Goal: Task Accomplishment & Management: Use online tool/utility

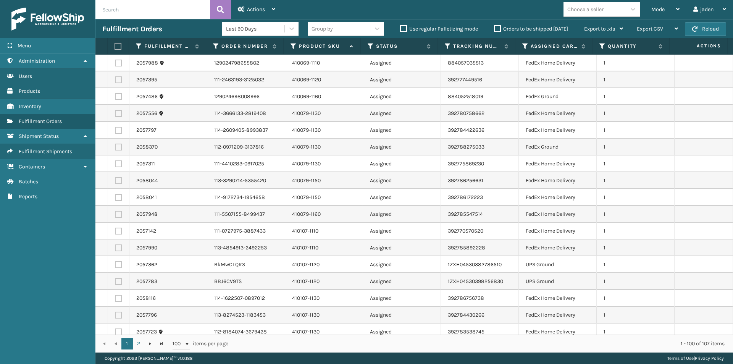
click at [116, 112] on label at bounding box center [118, 113] width 7 height 7
click at [115, 112] on input "checkbox" at bounding box center [115, 112] width 0 height 5
checkbox input "true"
click at [118, 130] on label at bounding box center [118, 130] width 7 height 7
click at [115, 130] on input "checkbox" at bounding box center [115, 129] width 0 height 5
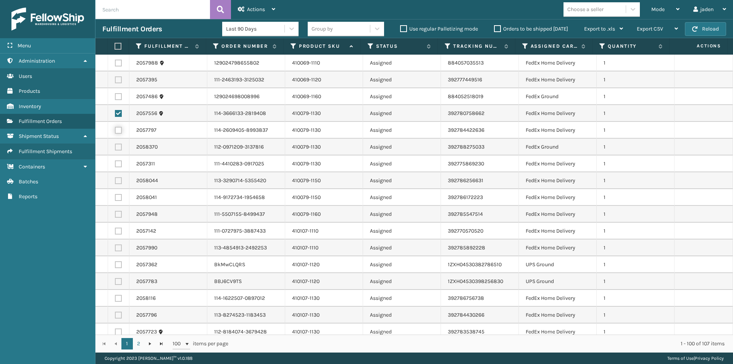
checkbox input "true"
click at [117, 145] on label at bounding box center [118, 146] width 7 height 7
click at [115, 145] on input "checkbox" at bounding box center [115, 145] width 0 height 5
checkbox input "true"
click at [118, 163] on label at bounding box center [118, 163] width 7 height 7
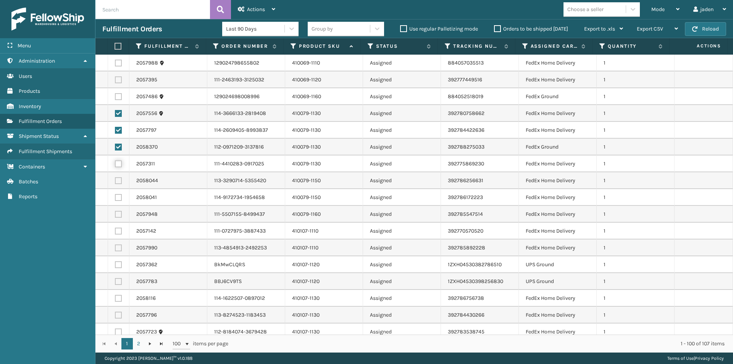
click at [115, 163] on input "checkbox" at bounding box center [115, 162] width 0 height 5
checkbox input "true"
click at [118, 184] on label at bounding box center [118, 180] width 7 height 7
click at [115, 182] on input "checkbox" at bounding box center [115, 179] width 0 height 5
checkbox input "true"
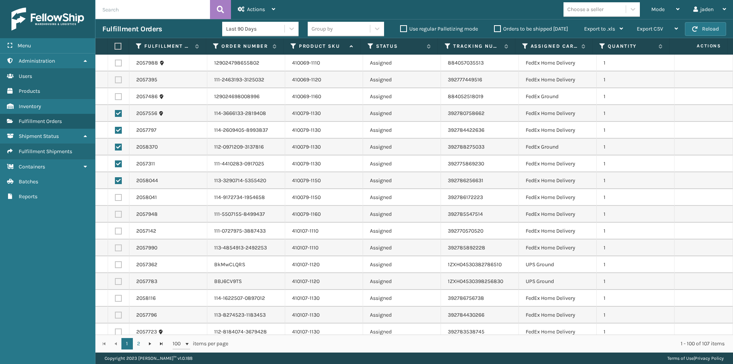
click at [119, 195] on label at bounding box center [118, 197] width 7 height 7
click at [115, 195] on input "checkbox" at bounding box center [115, 196] width 0 height 5
checkbox input "true"
click at [118, 180] on label at bounding box center [118, 180] width 7 height 7
click at [115, 180] on input "checkbox" at bounding box center [115, 179] width 0 height 5
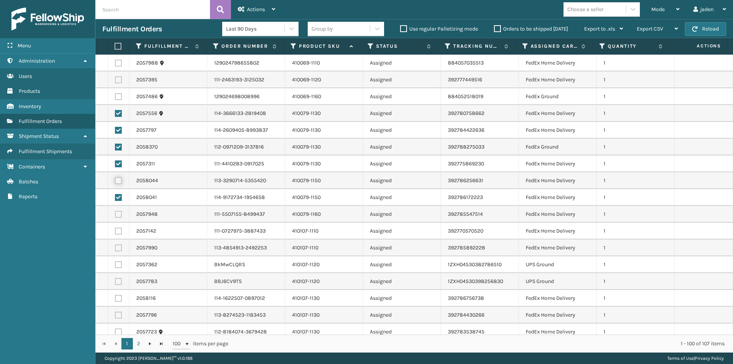
checkbox input "false"
click at [119, 196] on label at bounding box center [118, 197] width 7 height 7
click at [115, 196] on input "checkbox" at bounding box center [115, 196] width 0 height 5
checkbox input "false"
click at [117, 48] on label at bounding box center [116, 46] width 5 height 7
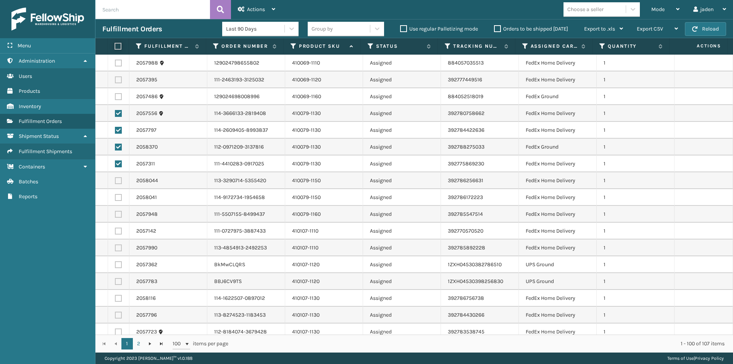
click at [115, 48] on input "checkbox" at bounding box center [114, 46] width 0 height 5
checkbox input "true"
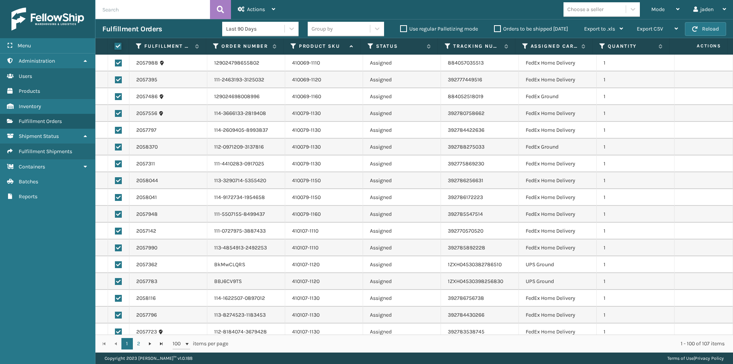
checkbox input "true"
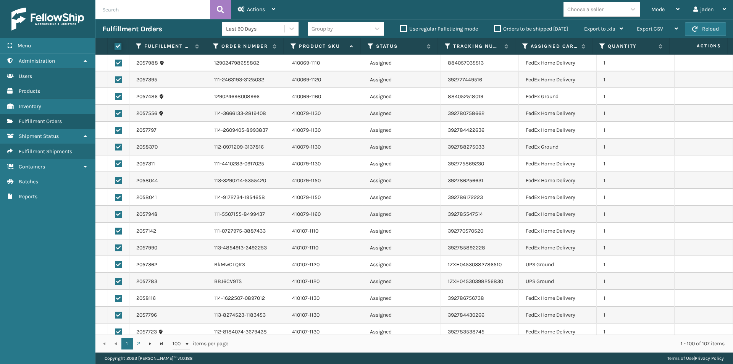
checkbox input "true"
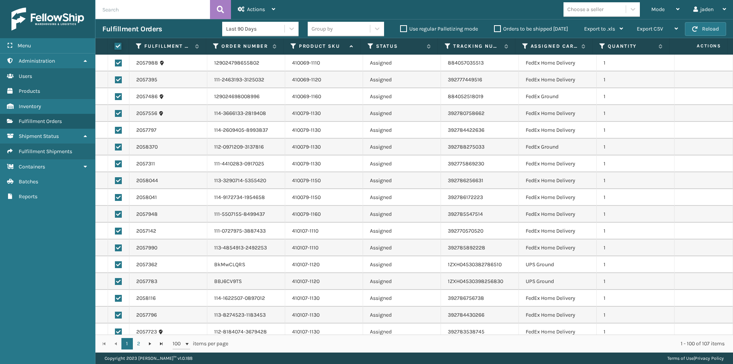
checkbox input "true"
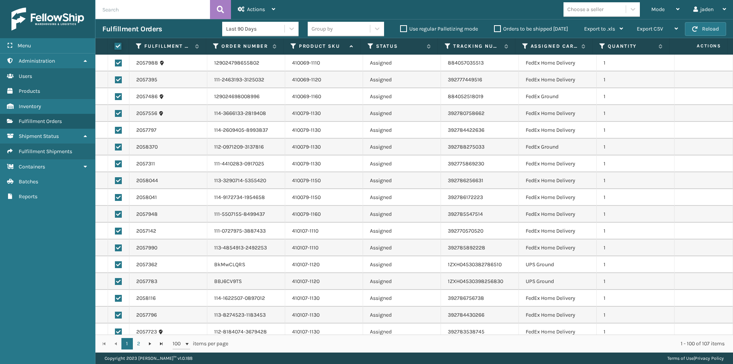
checkbox input "true"
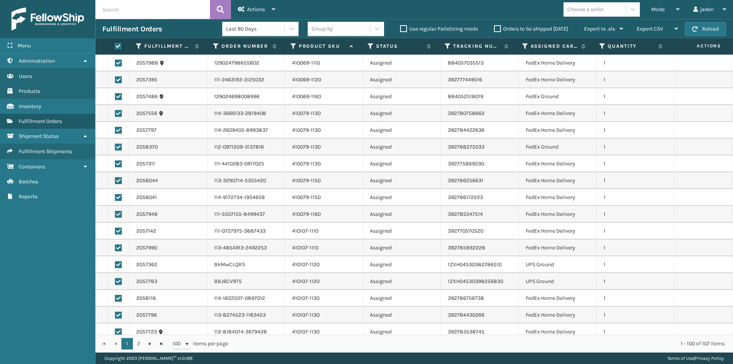
checkbox input "true"
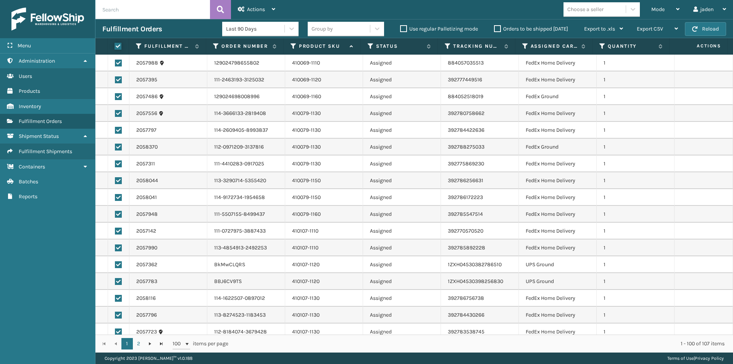
checkbox input "true"
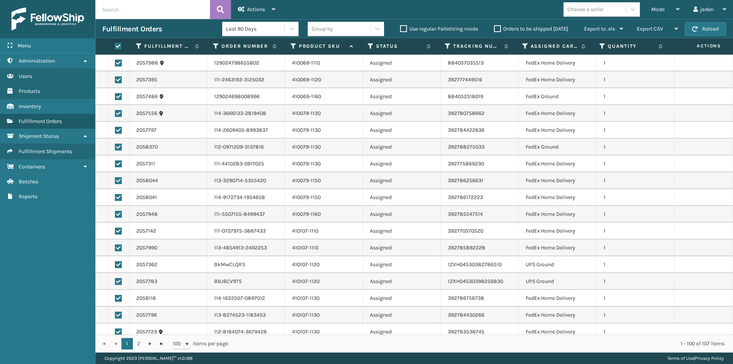
checkbox input "true"
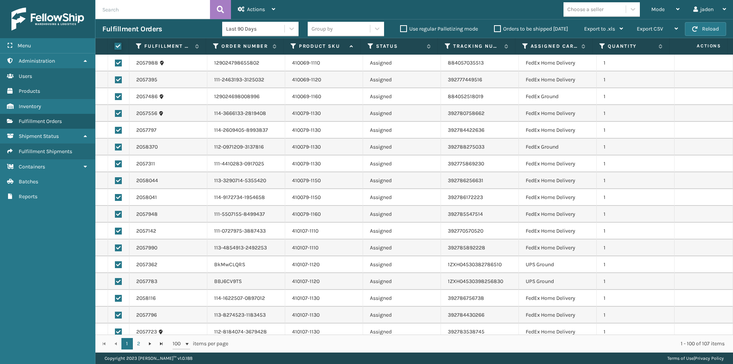
checkbox input "true"
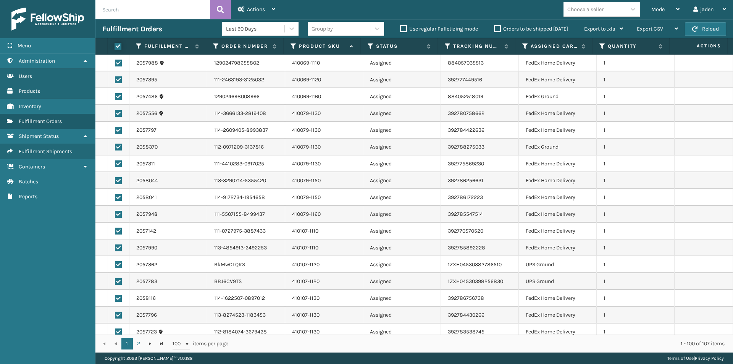
checkbox input "true"
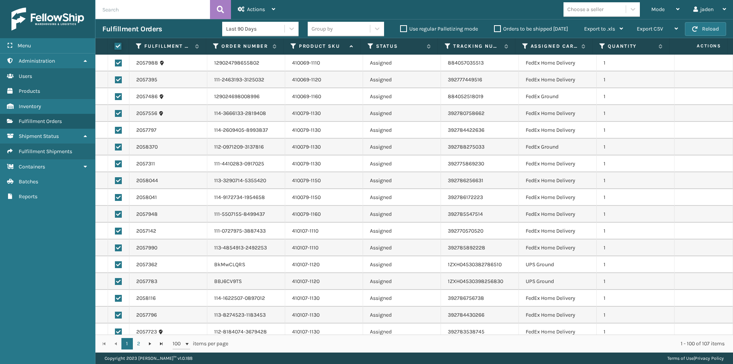
checkbox input "true"
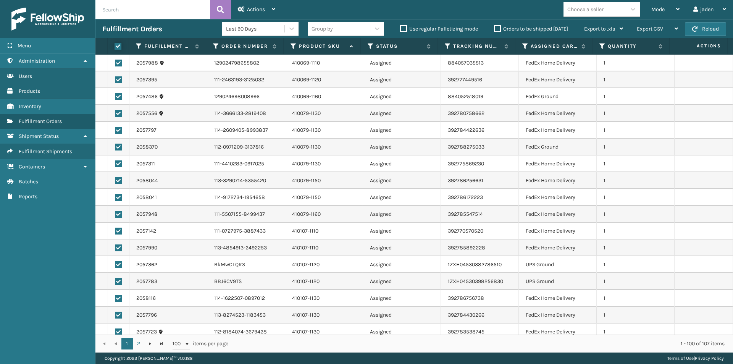
checkbox input "true"
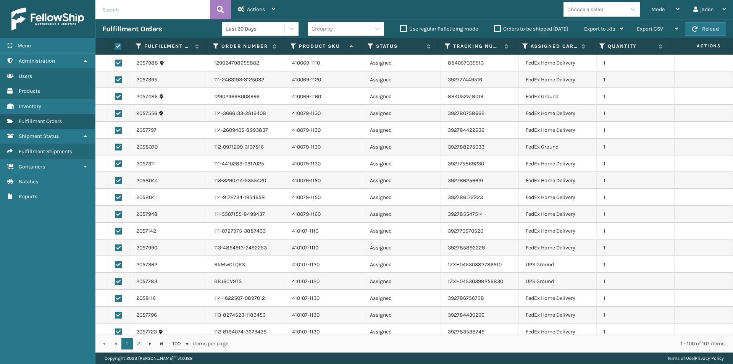
checkbox input "true"
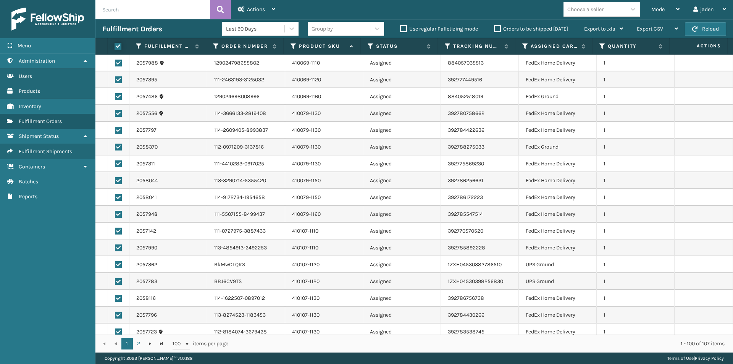
checkbox input "true"
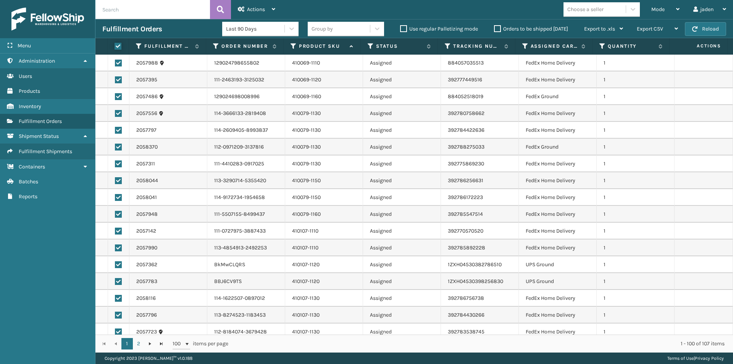
checkbox input "true"
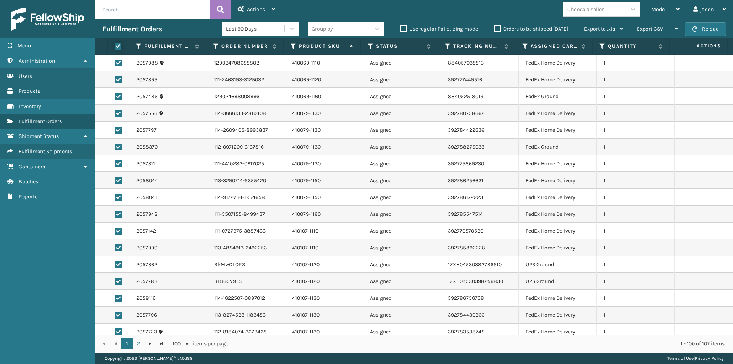
checkbox input "true"
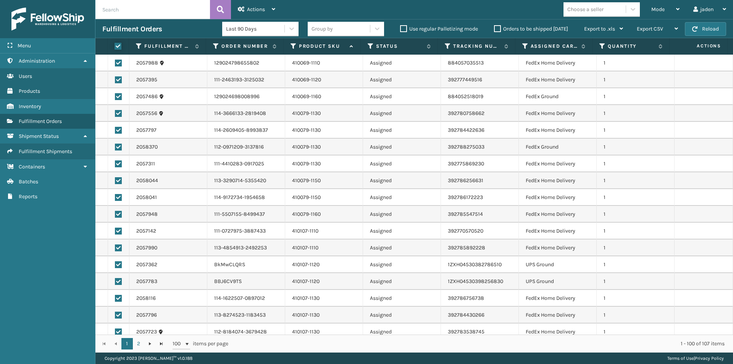
checkbox input "true"
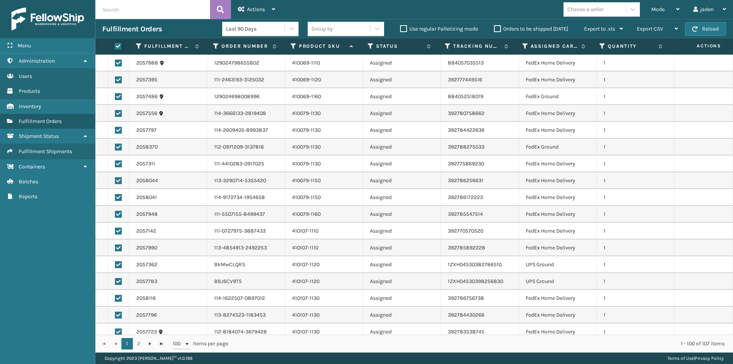
checkbox input "true"
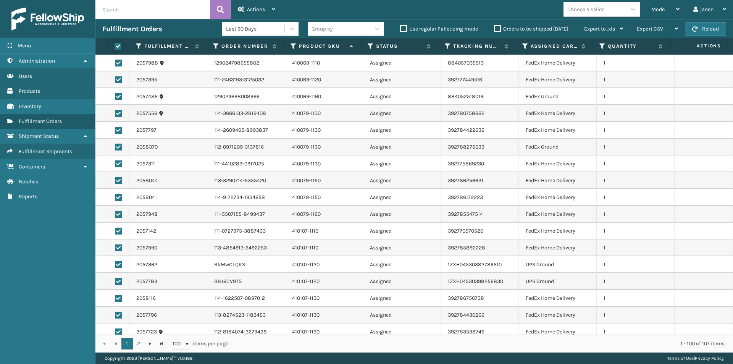
checkbox input "true"
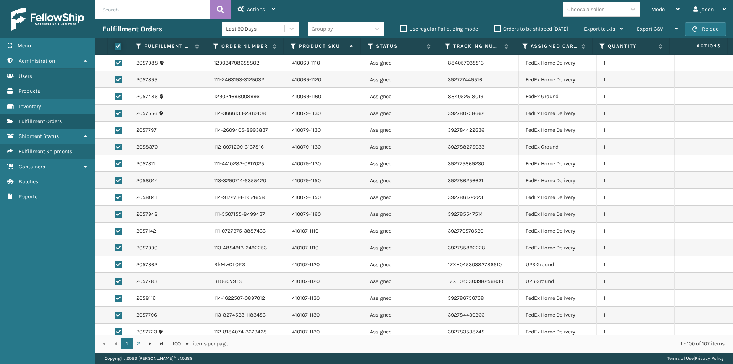
checkbox input "true"
click at [117, 48] on label at bounding box center [116, 46] width 5 height 7
click at [115, 48] on input "checkbox" at bounding box center [114, 46] width 0 height 5
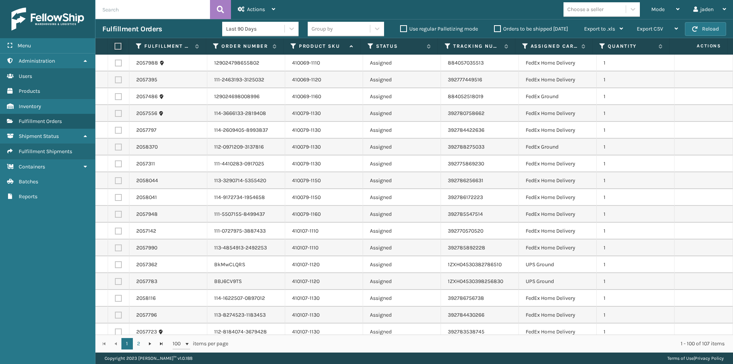
checkbox input "false"
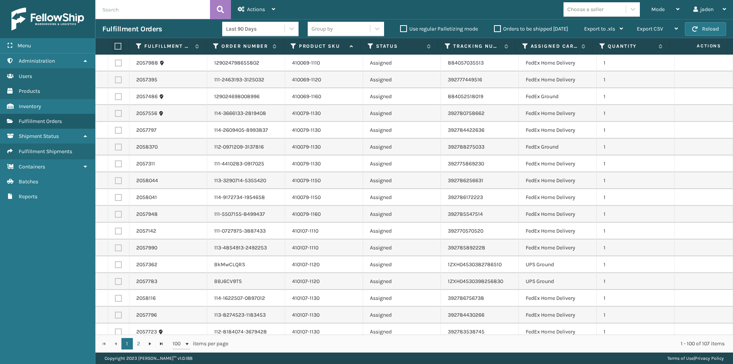
checkbox input "false"
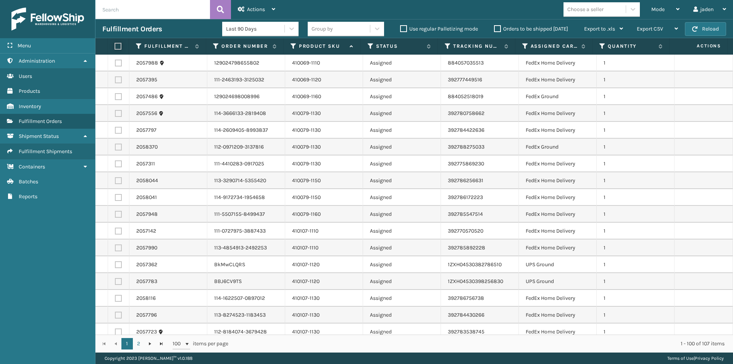
checkbox input "false"
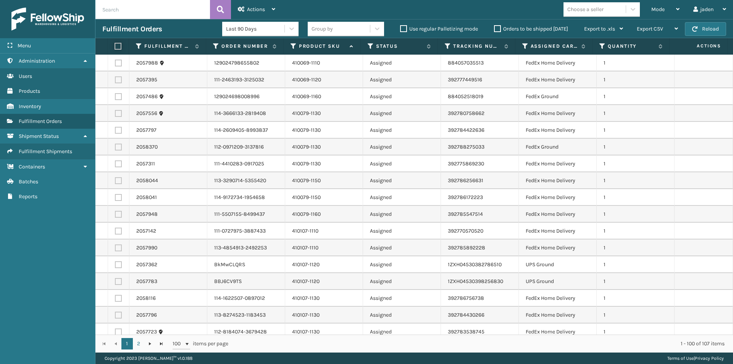
checkbox input "false"
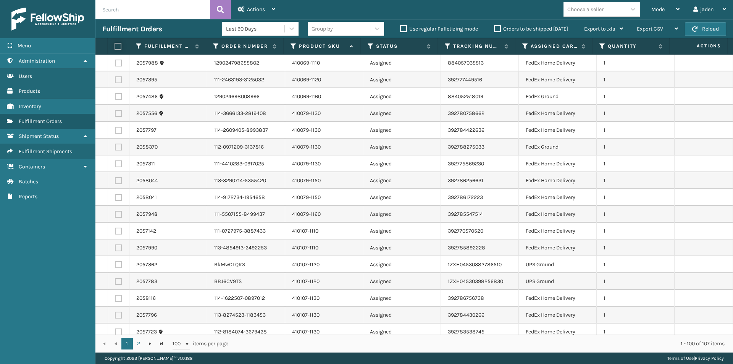
checkbox input "false"
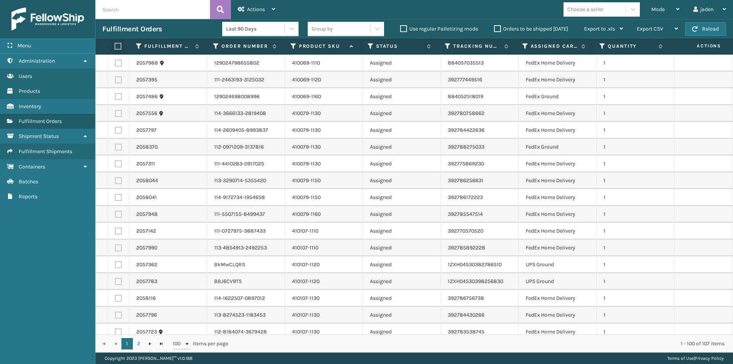
checkbox input "false"
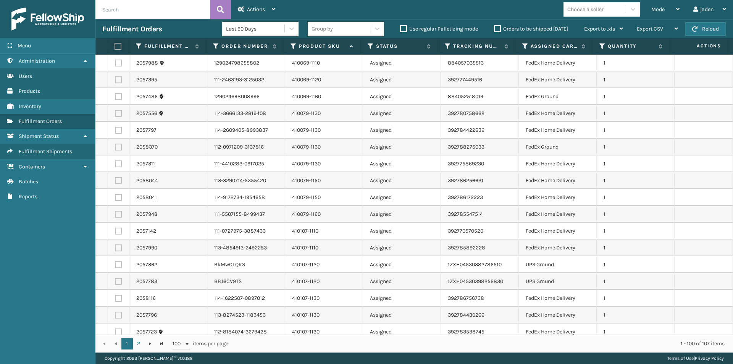
checkbox input "false"
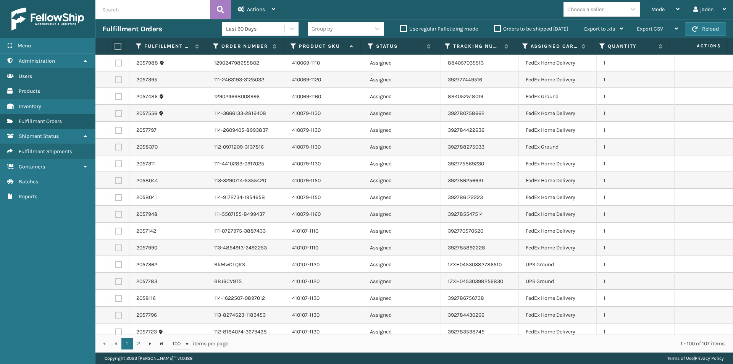
checkbox input "false"
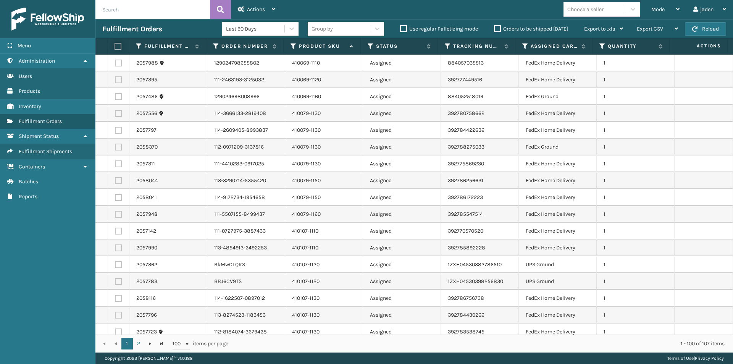
checkbox input "false"
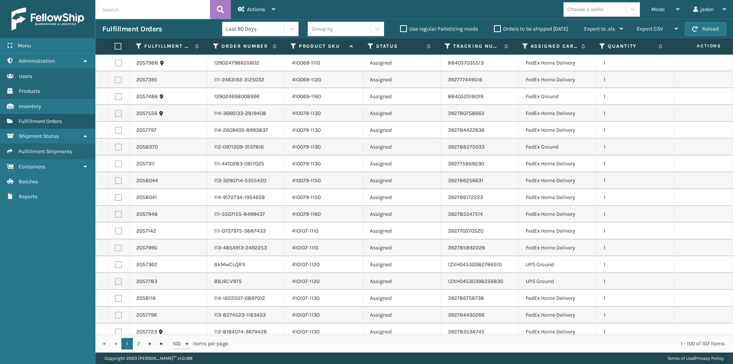
checkbox input "false"
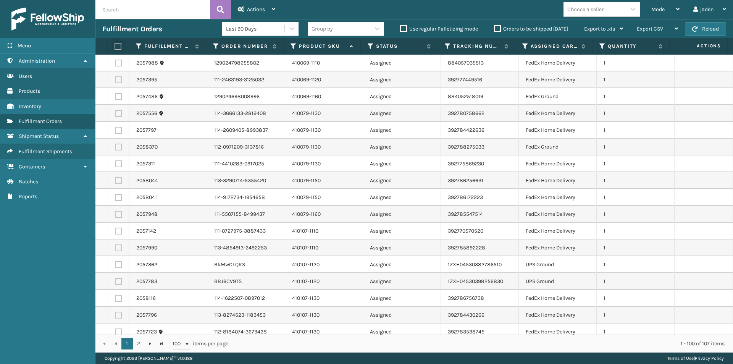
checkbox input "false"
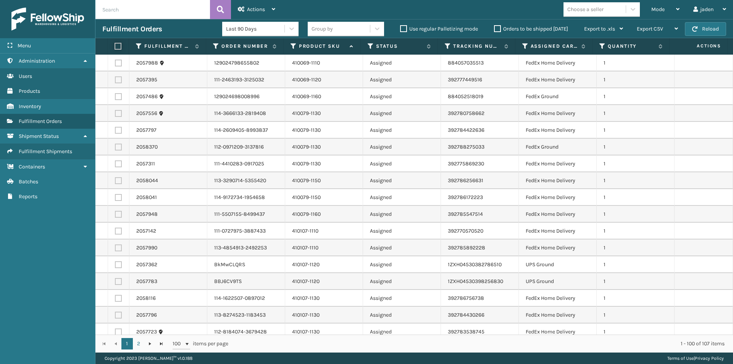
checkbox input "false"
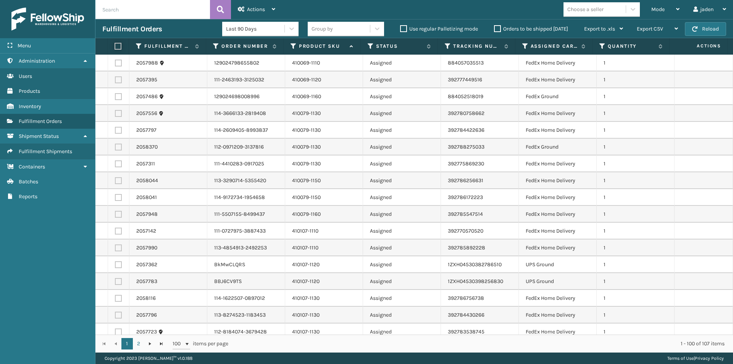
checkbox input "false"
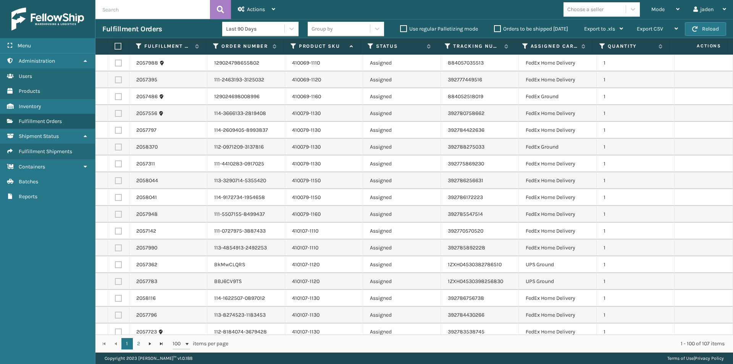
checkbox input "false"
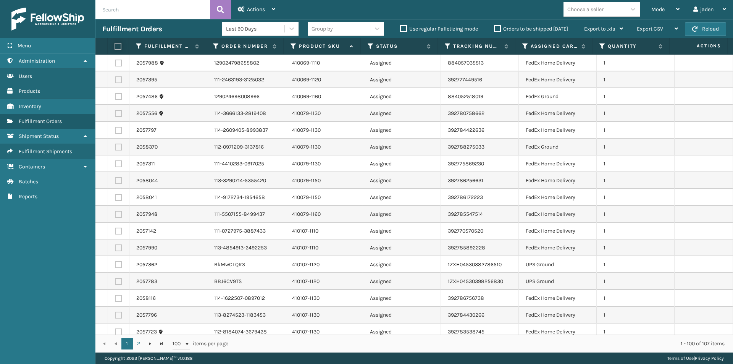
checkbox input "false"
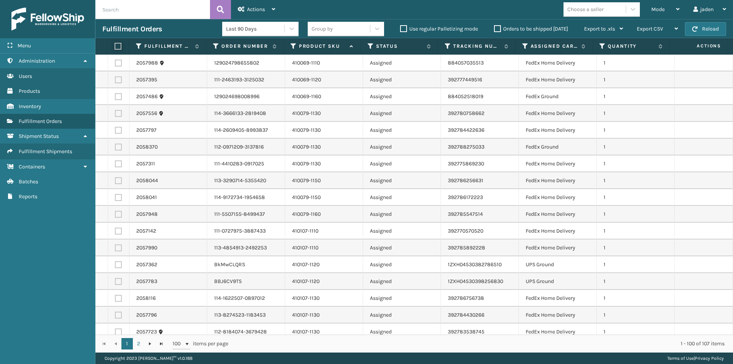
checkbox input "false"
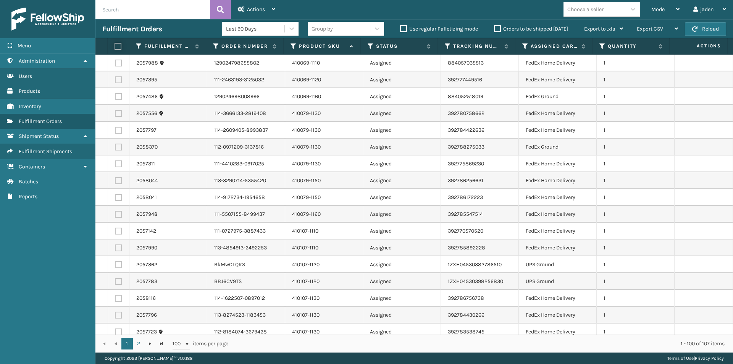
checkbox input "false"
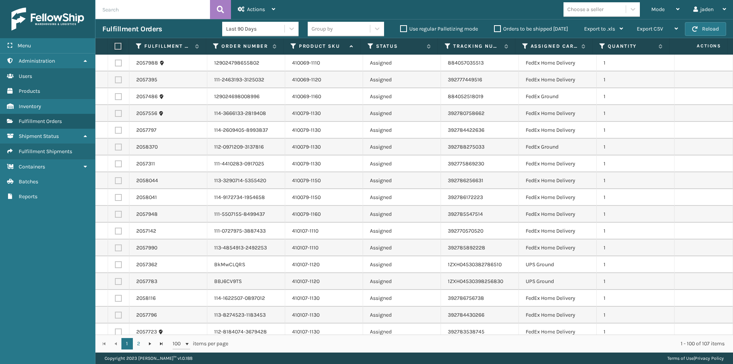
checkbox input "false"
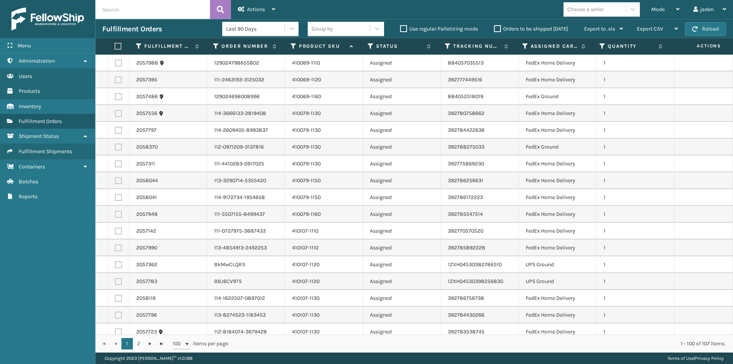
checkbox input "false"
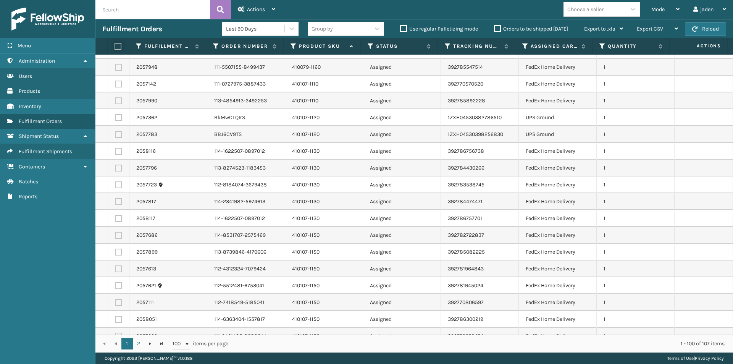
scroll to position [153, 0]
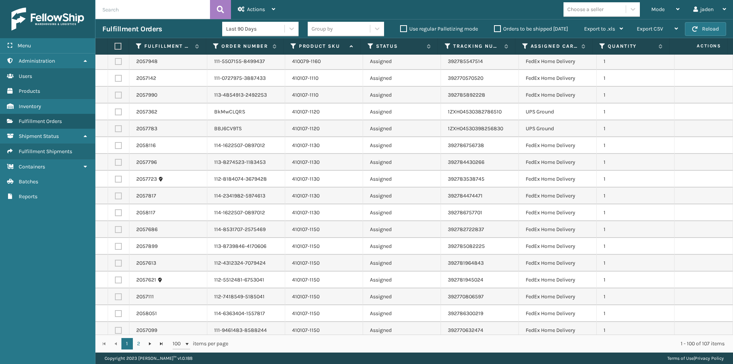
click at [119, 332] on label at bounding box center [118, 330] width 7 height 7
click at [115, 332] on input "checkbox" at bounding box center [115, 329] width 0 height 5
click at [119, 313] on label at bounding box center [118, 313] width 7 height 7
click at [115, 313] on input "checkbox" at bounding box center [115, 312] width 0 height 5
click at [119, 298] on label at bounding box center [118, 296] width 7 height 7
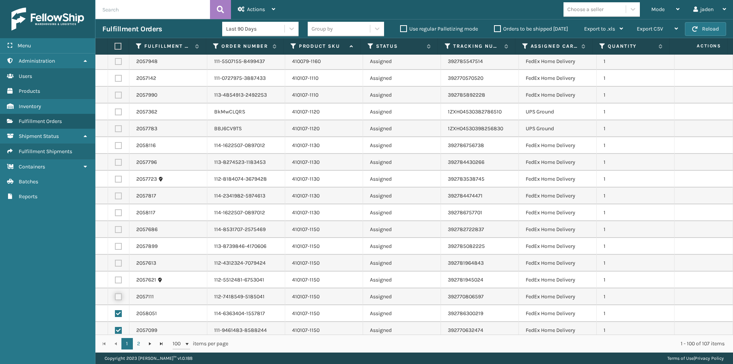
click at [115, 298] on input "checkbox" at bounding box center [115, 295] width 0 height 5
click at [121, 282] on label at bounding box center [118, 279] width 7 height 7
click at [115, 281] on input "checkbox" at bounding box center [115, 278] width 0 height 5
click at [121, 263] on label at bounding box center [118, 262] width 7 height 7
click at [115, 263] on input "checkbox" at bounding box center [115, 261] width 0 height 5
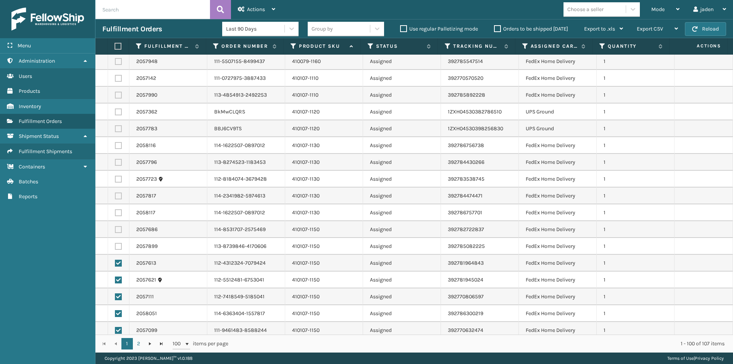
click at [120, 248] on label at bounding box center [118, 246] width 7 height 7
click at [115, 248] on input "checkbox" at bounding box center [115, 245] width 0 height 5
click at [117, 227] on label at bounding box center [118, 229] width 7 height 7
click at [115, 227] on input "checkbox" at bounding box center [115, 228] width 0 height 5
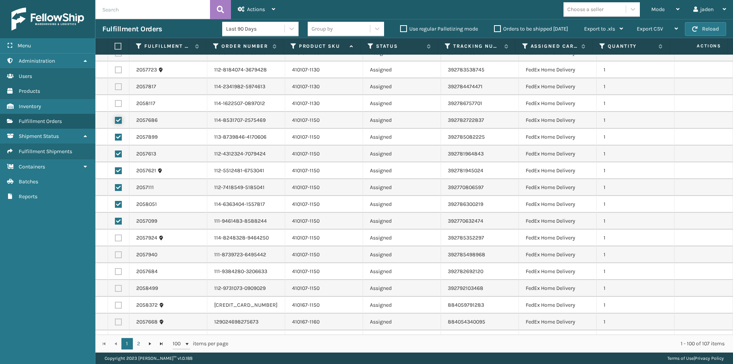
scroll to position [267, 0]
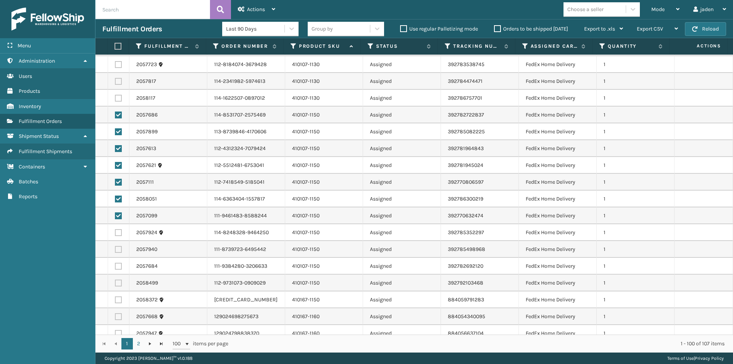
click at [118, 233] on label at bounding box center [118, 232] width 7 height 7
click at [115, 233] on input "checkbox" at bounding box center [115, 231] width 0 height 5
click at [120, 251] on label at bounding box center [118, 249] width 7 height 7
click at [115, 251] on input "checkbox" at bounding box center [115, 248] width 0 height 5
click at [120, 267] on label at bounding box center [118, 265] width 7 height 7
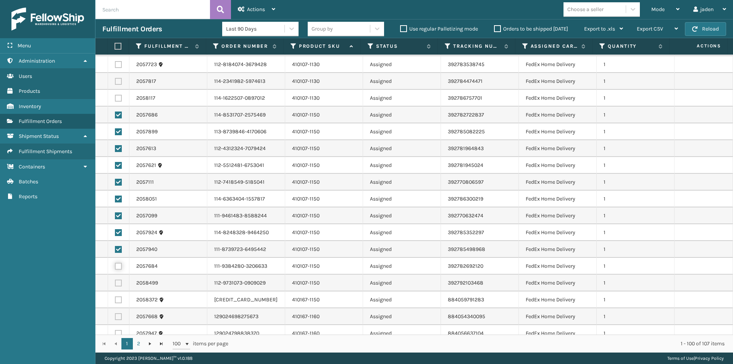
click at [115, 267] on input "checkbox" at bounding box center [115, 264] width 0 height 5
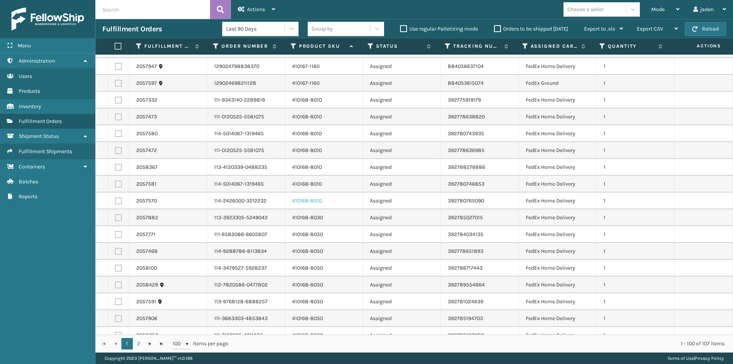
scroll to position [572, 0]
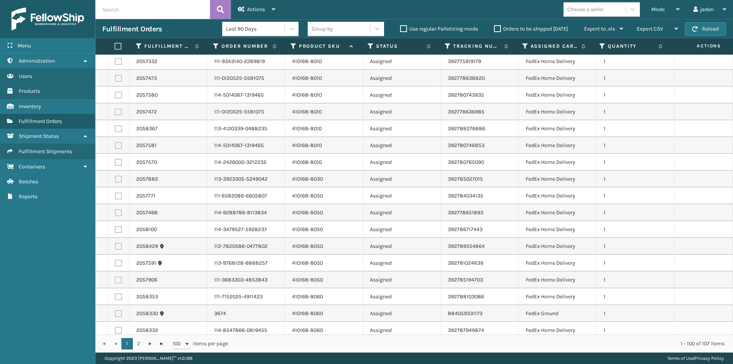
click at [121, 281] on label at bounding box center [118, 279] width 7 height 7
click at [115, 281] on input "checkbox" at bounding box center [115, 278] width 0 height 5
click at [119, 262] on label at bounding box center [118, 262] width 7 height 7
click at [115, 262] on input "checkbox" at bounding box center [115, 261] width 0 height 5
click at [119, 243] on label at bounding box center [118, 246] width 7 height 7
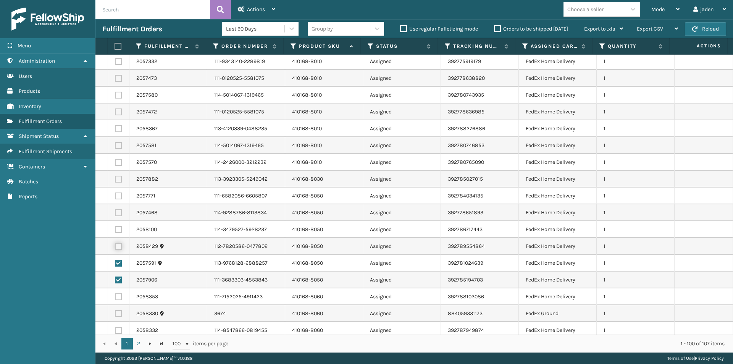
click at [115, 243] on input "checkbox" at bounding box center [115, 245] width 0 height 5
click at [118, 230] on label at bounding box center [118, 229] width 7 height 7
click at [115, 230] on input "checkbox" at bounding box center [115, 228] width 0 height 5
click at [118, 212] on label at bounding box center [118, 212] width 7 height 7
click at [115, 212] on input "checkbox" at bounding box center [115, 211] width 0 height 5
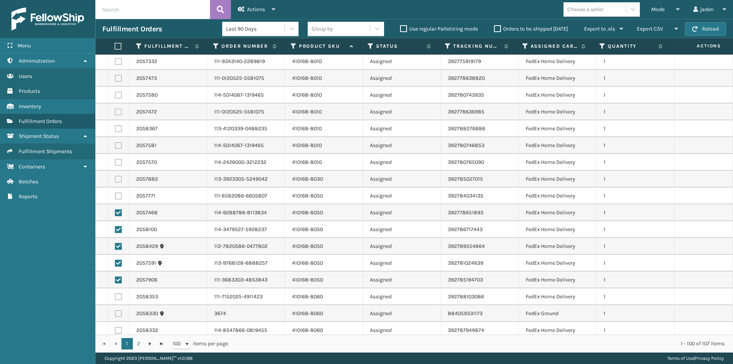
click at [118, 196] on label at bounding box center [118, 195] width 7 height 7
click at [115, 196] on input "checkbox" at bounding box center [115, 194] width 0 height 5
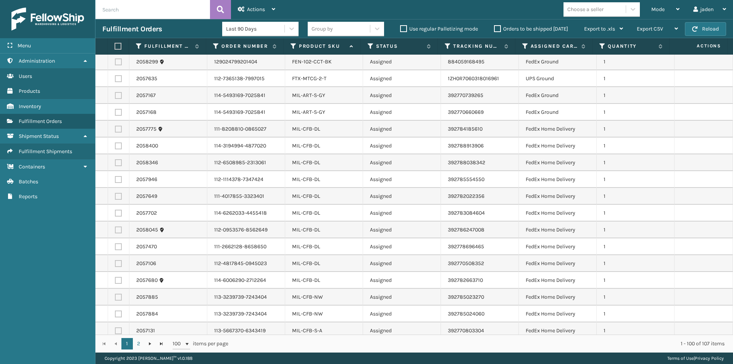
scroll to position [992, 0]
click at [115, 131] on label at bounding box center [118, 128] width 7 height 7
click at [115, 130] on input "checkbox" at bounding box center [115, 127] width 0 height 5
click at [116, 147] on label at bounding box center [118, 145] width 7 height 7
click at [115, 147] on input "checkbox" at bounding box center [115, 144] width 0 height 5
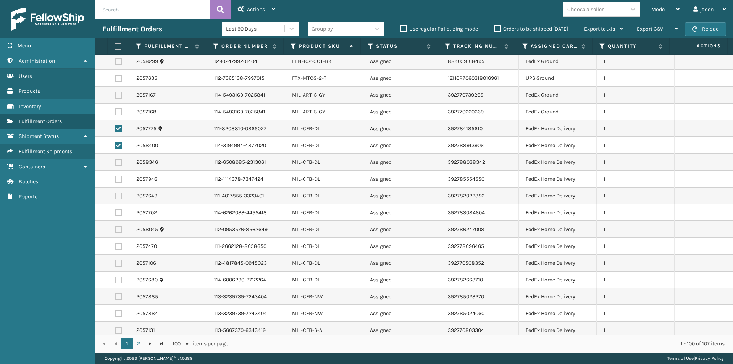
click at [119, 162] on label at bounding box center [118, 162] width 7 height 7
click at [115, 162] on input "checkbox" at bounding box center [115, 161] width 0 height 5
click at [119, 179] on label at bounding box center [118, 179] width 7 height 7
click at [115, 179] on input "checkbox" at bounding box center [115, 178] width 0 height 5
click at [118, 196] on label at bounding box center [118, 195] width 7 height 7
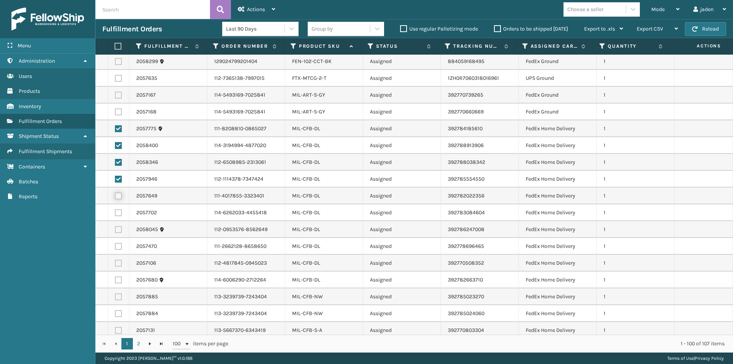
click at [115, 196] on input "checkbox" at bounding box center [115, 194] width 0 height 5
click at [118, 214] on label at bounding box center [118, 212] width 7 height 7
click at [115, 214] on input "checkbox" at bounding box center [115, 211] width 0 height 5
click at [114, 230] on td at bounding box center [118, 229] width 21 height 17
click at [116, 246] on label at bounding box center [118, 246] width 7 height 7
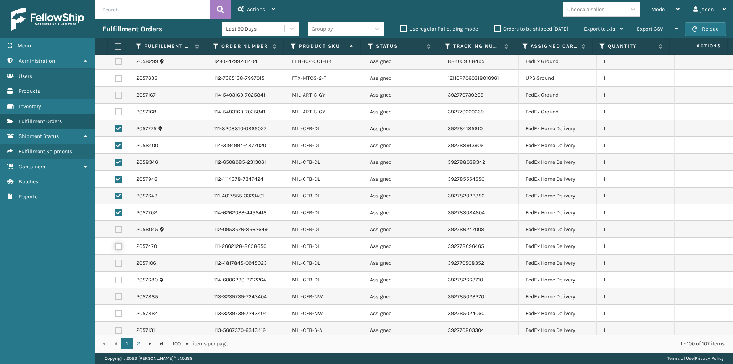
click at [115, 246] on input "checkbox" at bounding box center [115, 245] width 0 height 5
click at [119, 225] on td at bounding box center [118, 229] width 21 height 17
click at [119, 230] on label at bounding box center [118, 229] width 7 height 7
click at [115, 230] on input "checkbox" at bounding box center [115, 228] width 0 height 5
click at [118, 264] on label at bounding box center [118, 262] width 7 height 7
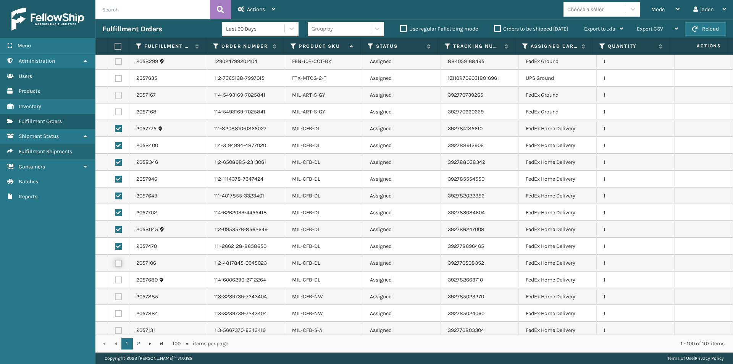
click at [115, 264] on input "checkbox" at bounding box center [115, 261] width 0 height 5
click at [116, 279] on label at bounding box center [118, 279] width 7 height 7
click at [115, 279] on input "checkbox" at bounding box center [115, 278] width 0 height 5
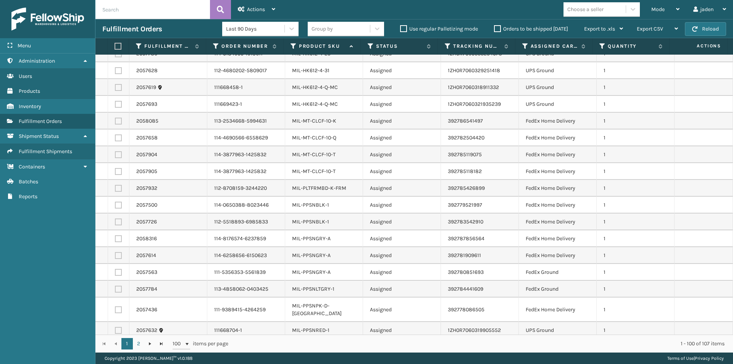
scroll to position [1399, 0]
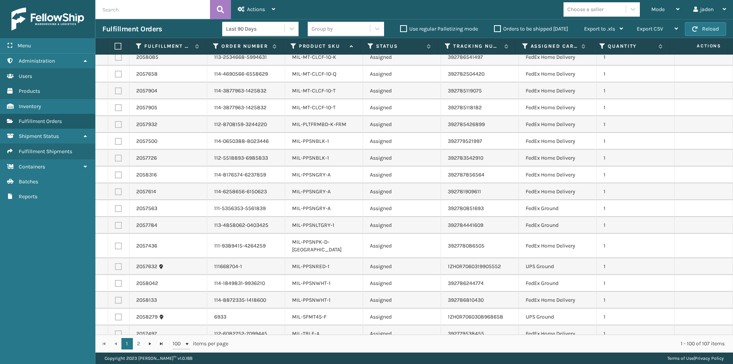
click at [115, 141] on label at bounding box center [118, 141] width 7 height 7
click at [115, 141] on input "checkbox" at bounding box center [115, 140] width 0 height 5
click at [117, 160] on label at bounding box center [118, 158] width 7 height 7
click at [115, 159] on input "checkbox" at bounding box center [115, 157] width 0 height 5
click at [117, 180] on td at bounding box center [118, 174] width 21 height 17
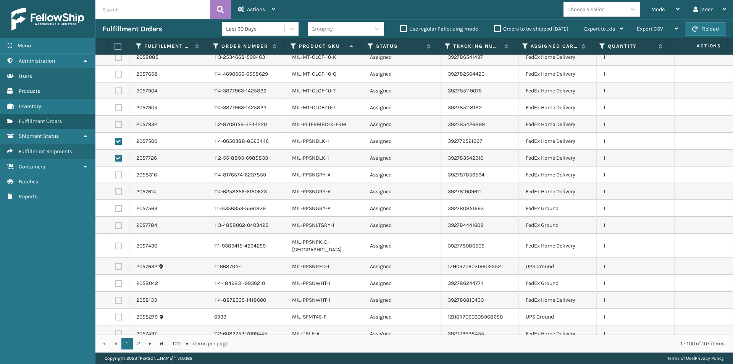
click at [117, 174] on label at bounding box center [118, 174] width 7 height 7
click at [115, 174] on input "checkbox" at bounding box center [115, 173] width 0 height 5
click at [118, 192] on label at bounding box center [118, 191] width 7 height 7
click at [115, 192] on input "checkbox" at bounding box center [115, 190] width 0 height 5
click at [118, 207] on label at bounding box center [118, 208] width 7 height 7
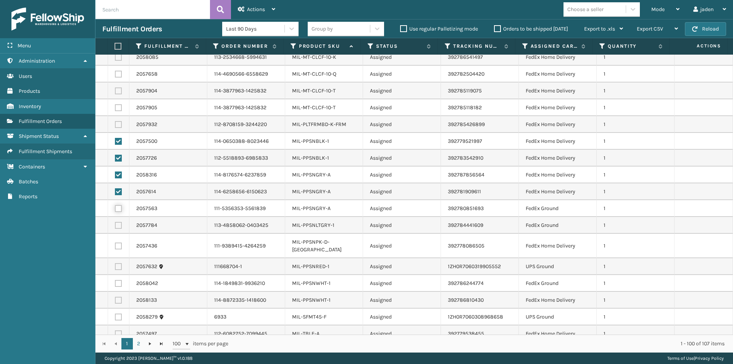
click at [115, 207] on input "checkbox" at bounding box center [115, 207] width 0 height 5
click at [119, 224] on label at bounding box center [118, 225] width 7 height 7
click at [115, 224] on input "checkbox" at bounding box center [115, 224] width 0 height 5
click at [118, 242] on label at bounding box center [118, 245] width 7 height 7
click at [115, 242] on input "checkbox" at bounding box center [115, 244] width 0 height 5
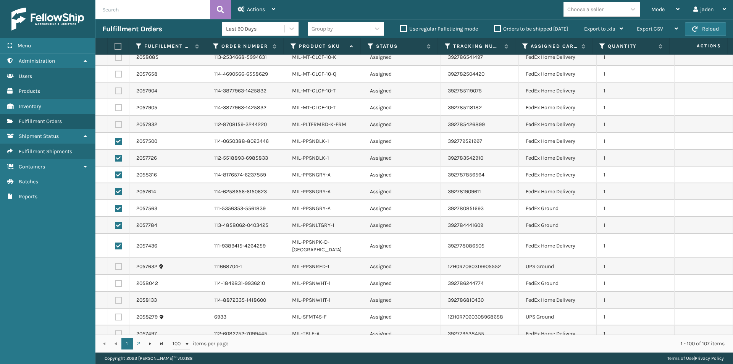
click at [119, 263] on label at bounding box center [118, 266] width 7 height 7
click at [115, 263] on input "checkbox" at bounding box center [115, 265] width 0 height 5
click at [118, 280] on label at bounding box center [118, 283] width 7 height 7
click at [115, 280] on input "checkbox" at bounding box center [115, 282] width 0 height 5
click at [118, 296] on label at bounding box center [118, 299] width 7 height 7
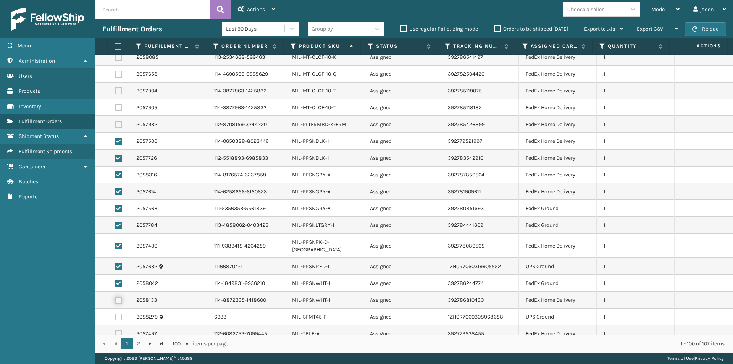
click at [115, 296] on input "checkbox" at bounding box center [115, 298] width 0 height 5
click at [262, 8] on span "Actions" at bounding box center [256, 9] width 18 height 6
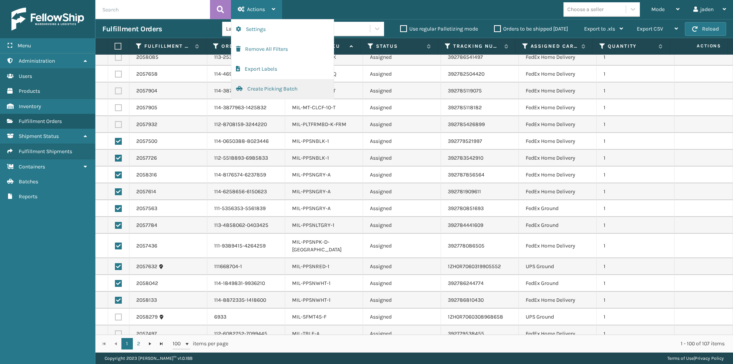
click at [248, 89] on button "Create Picking Batch" at bounding box center [282, 89] width 102 height 20
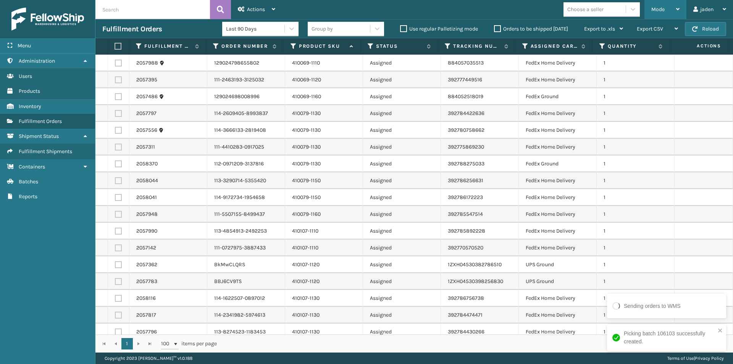
click at [668, 5] on div "Mode" at bounding box center [665, 9] width 28 height 19
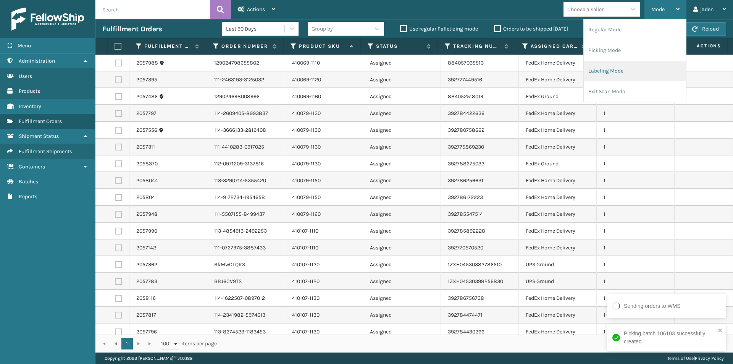
click at [634, 66] on li "Labeling Mode" at bounding box center [634, 71] width 102 height 21
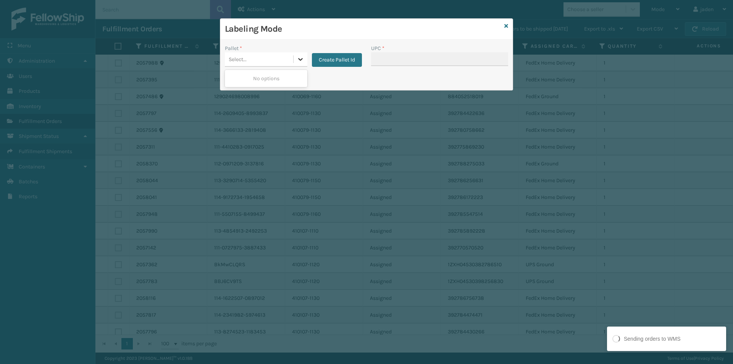
click at [299, 65] on div at bounding box center [300, 59] width 14 height 14
click at [321, 54] on button "Create Pallet Id" at bounding box center [337, 60] width 50 height 14
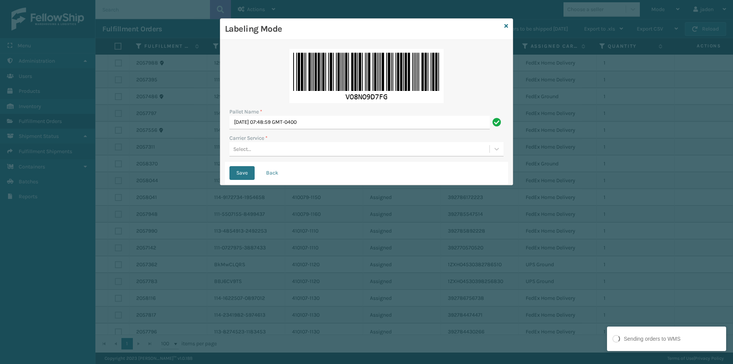
click at [270, 157] on div "Pallet Name * [DATE] 07:48:59 GMT-0400 Carrier Service * Select..." at bounding box center [366, 102] width 283 height 117
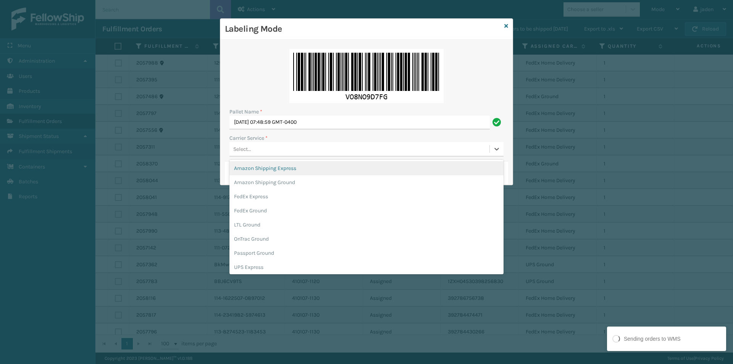
click at [268, 151] on div "Select..." at bounding box center [359, 149] width 260 height 13
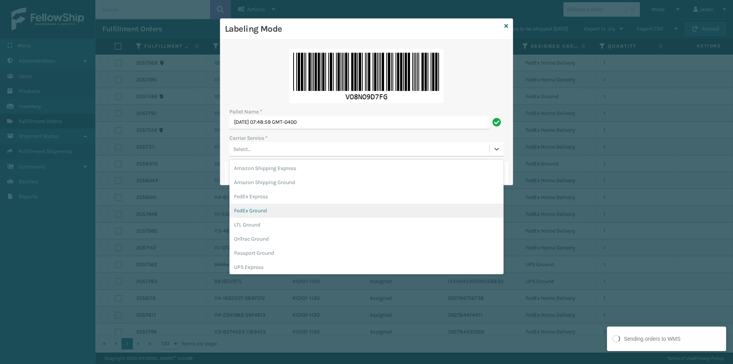
click at [260, 210] on div "FedEx Ground" at bounding box center [366, 210] width 274 height 14
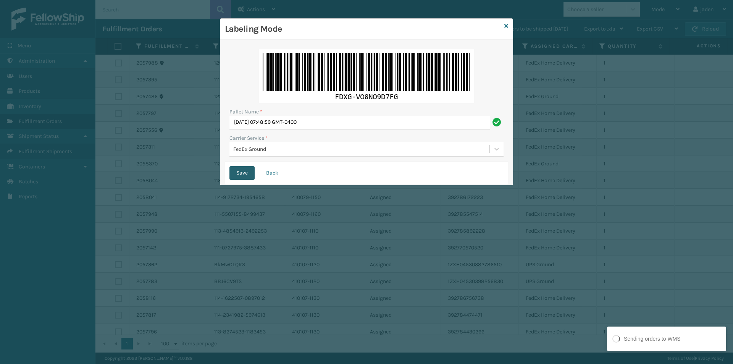
click at [246, 176] on button "Save" at bounding box center [241, 173] width 25 height 14
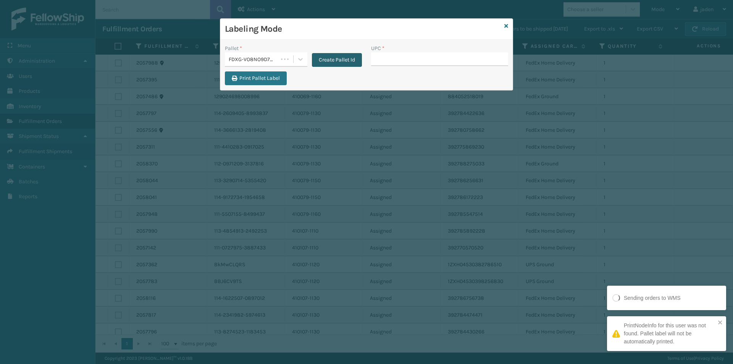
click at [320, 61] on button "Create Pallet Id" at bounding box center [337, 60] width 50 height 14
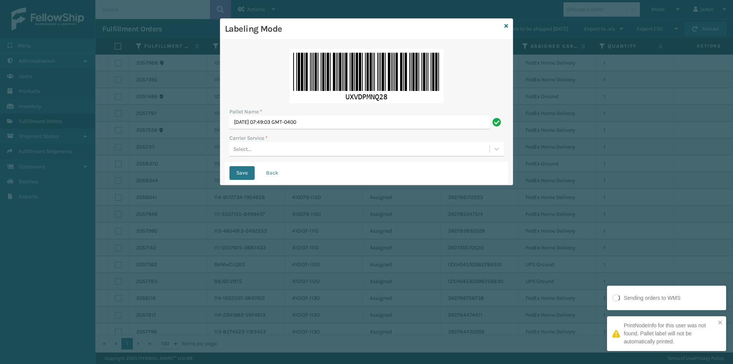
click at [296, 150] on div "Select..." at bounding box center [359, 149] width 260 height 13
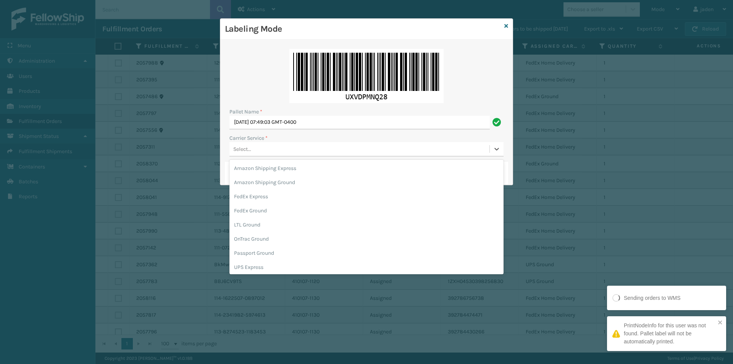
scroll to position [44, 0]
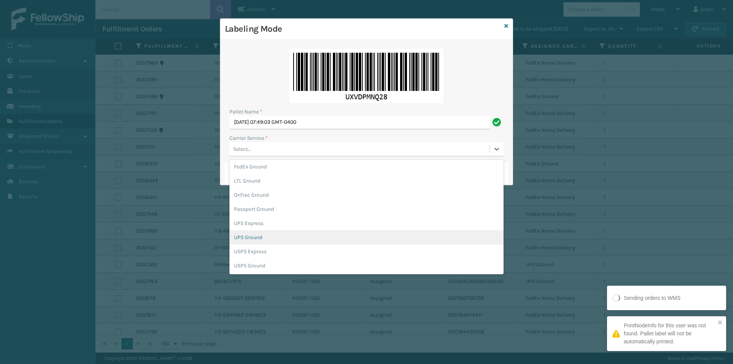
click at [243, 235] on div "UPS Ground" at bounding box center [366, 237] width 274 height 14
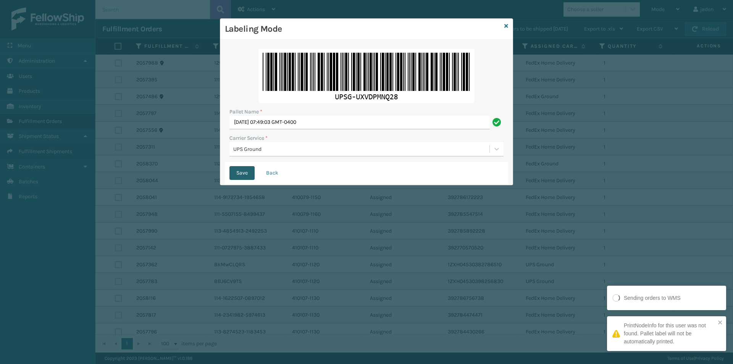
click at [237, 176] on button "Save" at bounding box center [241, 173] width 25 height 14
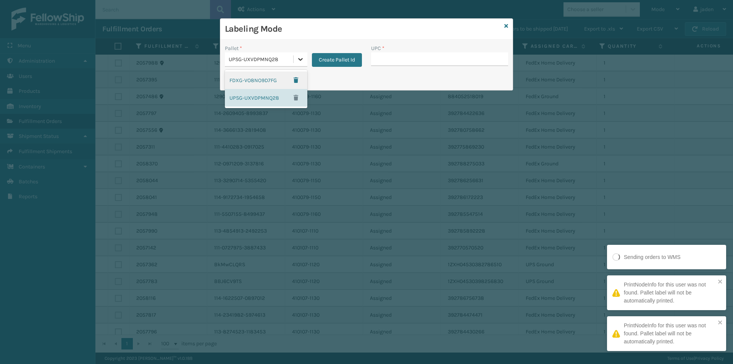
click at [305, 57] on div at bounding box center [300, 59] width 14 height 14
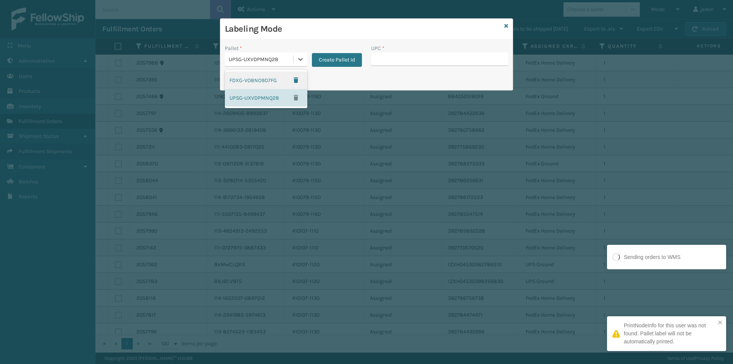
click at [266, 82] on div "FDXG-VO8NO9D7FG" at bounding box center [266, 80] width 82 height 18
click at [409, 48] on div "UPC *" at bounding box center [439, 48] width 137 height 8
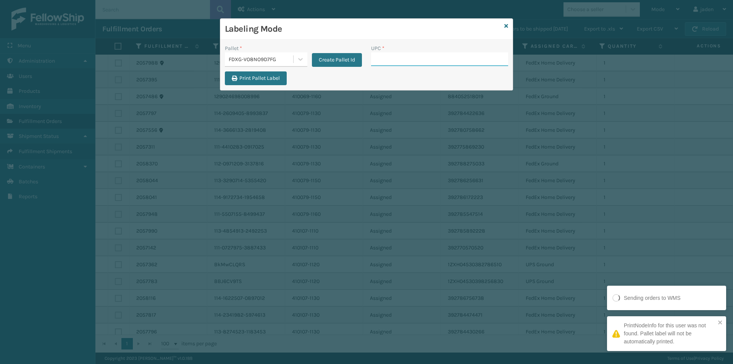
click at [407, 56] on input "UPC *" at bounding box center [439, 59] width 137 height 14
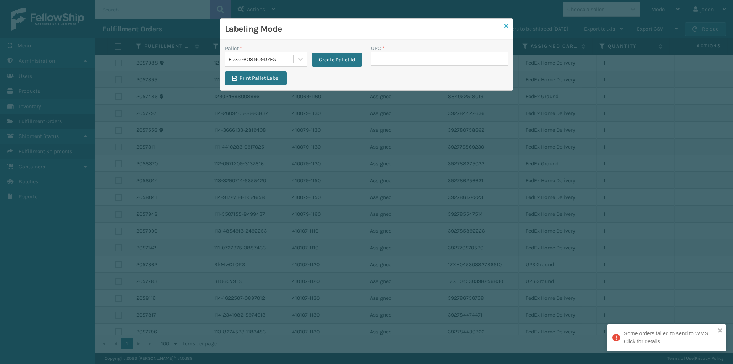
click at [504, 22] on link at bounding box center [506, 26] width 4 height 8
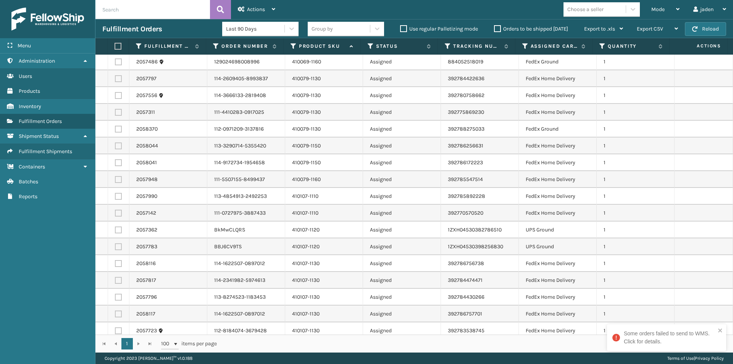
scroll to position [0, 0]
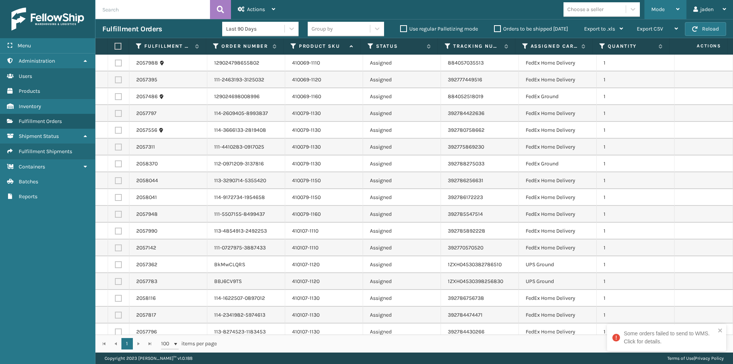
click at [647, 8] on div "Mode Regular Mode Picking Mode Labeling Mode Exit Scan Mode" at bounding box center [665, 9] width 42 height 19
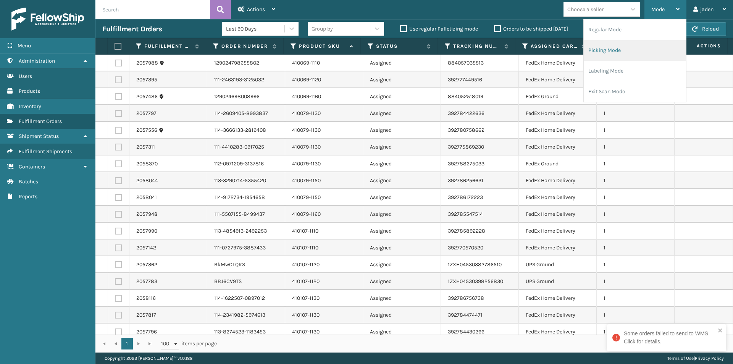
click at [644, 52] on li "Picking Mode" at bounding box center [634, 50] width 102 height 21
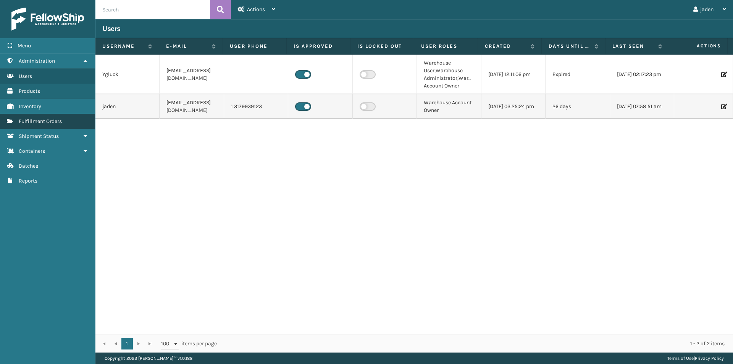
click at [52, 121] on span "Fulfillment Orders" at bounding box center [40, 121] width 43 height 6
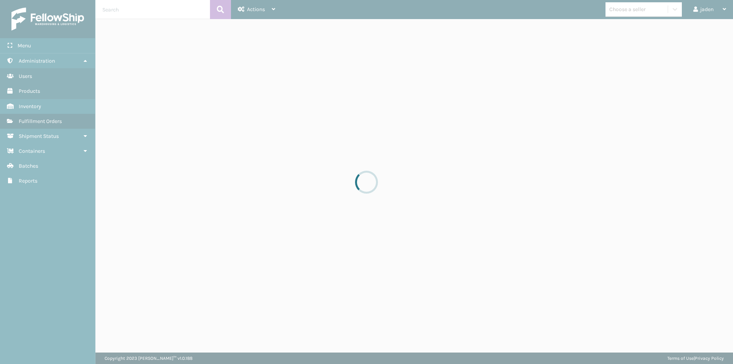
click at [52, 122] on div at bounding box center [366, 182] width 733 height 364
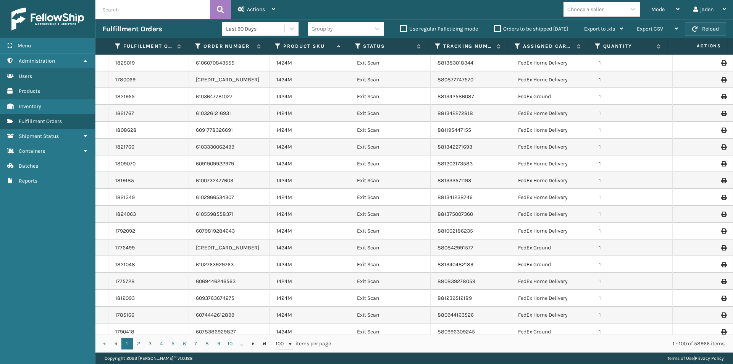
click at [701, 28] on button "Reload" at bounding box center [704, 29] width 41 height 14
click at [701, 27] on button "Reload" at bounding box center [704, 29] width 41 height 14
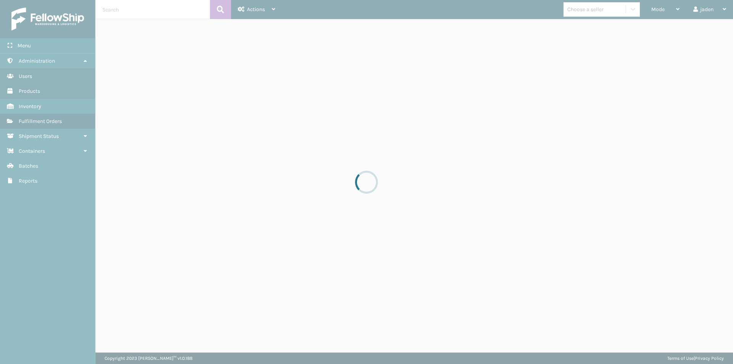
click at [38, 26] on div at bounding box center [366, 182] width 733 height 364
drag, startPoint x: 27, startPoint y: 13, endPoint x: 48, endPoint y: 253, distance: 241.2
click at [48, 253] on div at bounding box center [366, 182] width 733 height 364
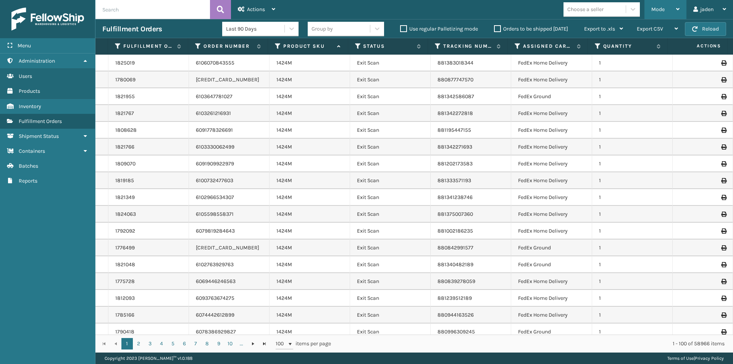
click at [670, 9] on div "Mode" at bounding box center [665, 9] width 28 height 19
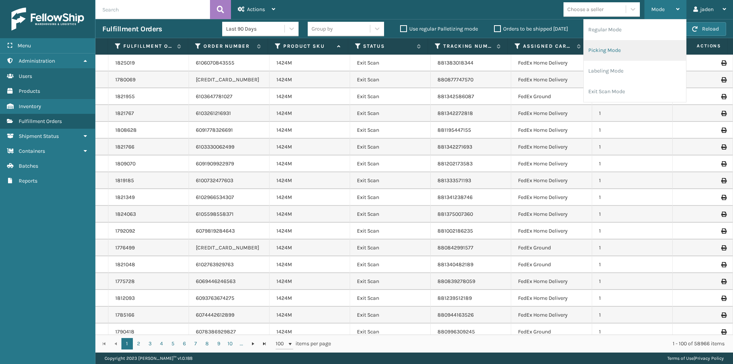
click at [636, 49] on li "Picking Mode" at bounding box center [634, 50] width 102 height 21
